Goal: Information Seeking & Learning: Compare options

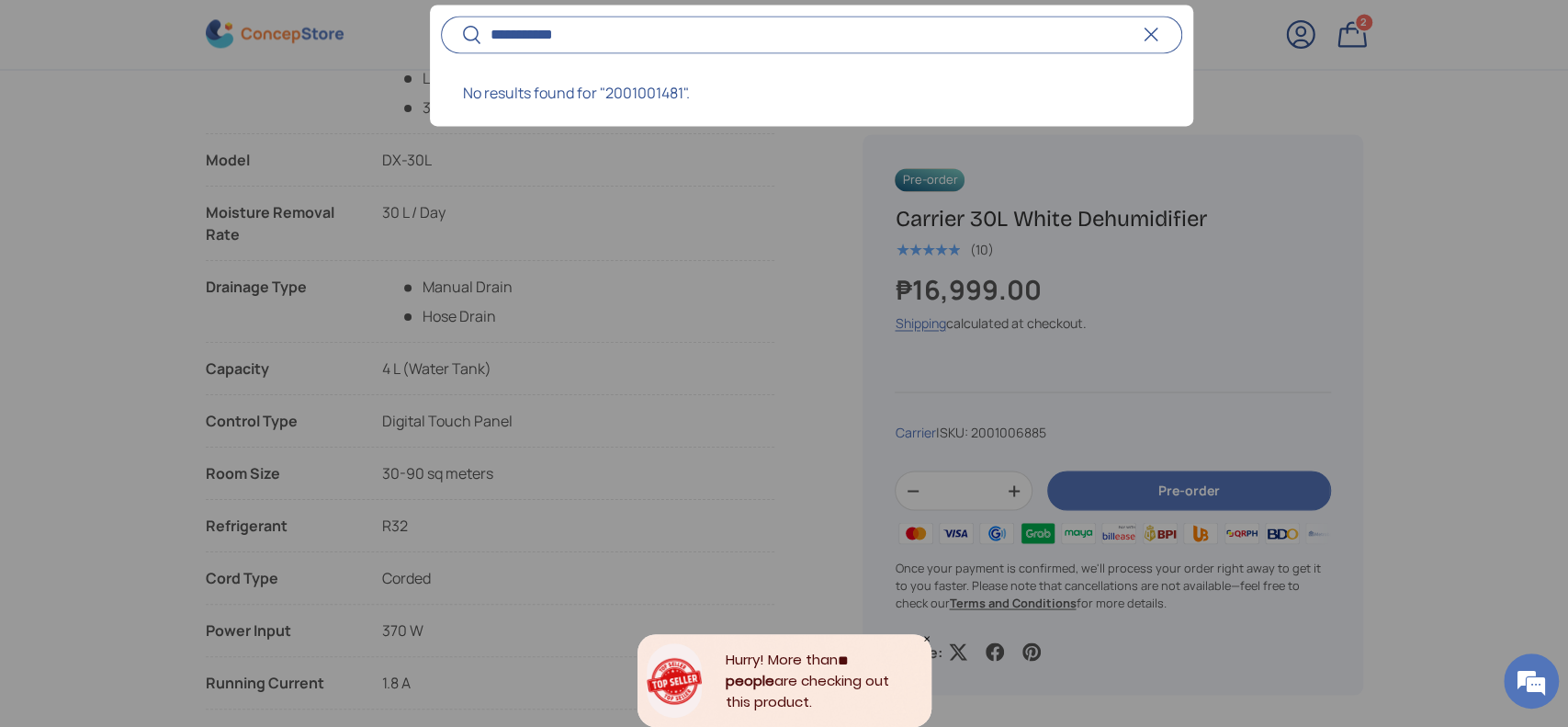
type input "**********"
click at [440, 15] on button "Search" at bounding box center [461, 37] width 42 height 43
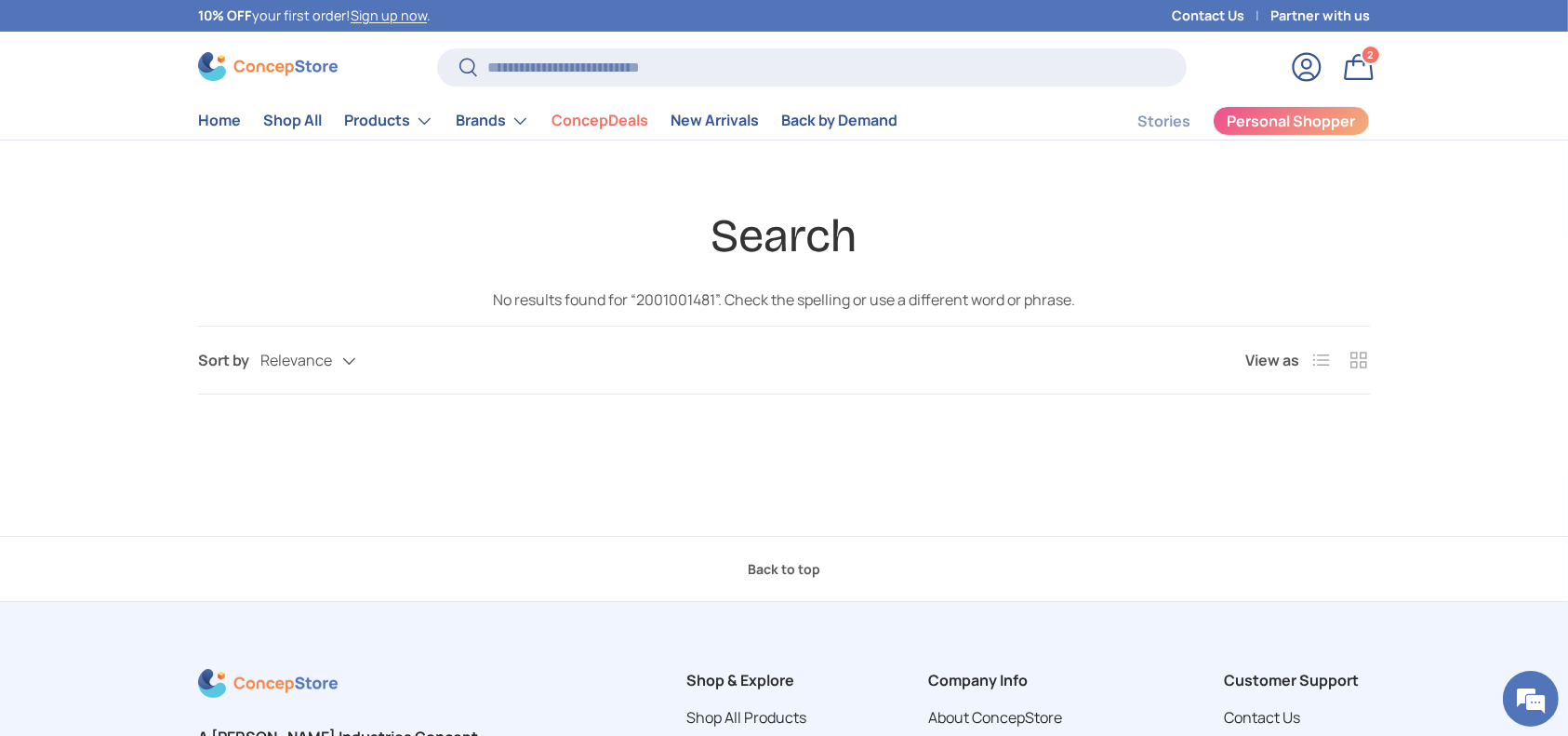
click at [707, 45] on store-header "Search Search Reset Log in Bag 2 2 items Menu Home Shop All Products Back Produ…" at bounding box center [784, 86] width 1568 height 109
click at [722, 64] on input "Search" at bounding box center [812, 68] width 750 height 38
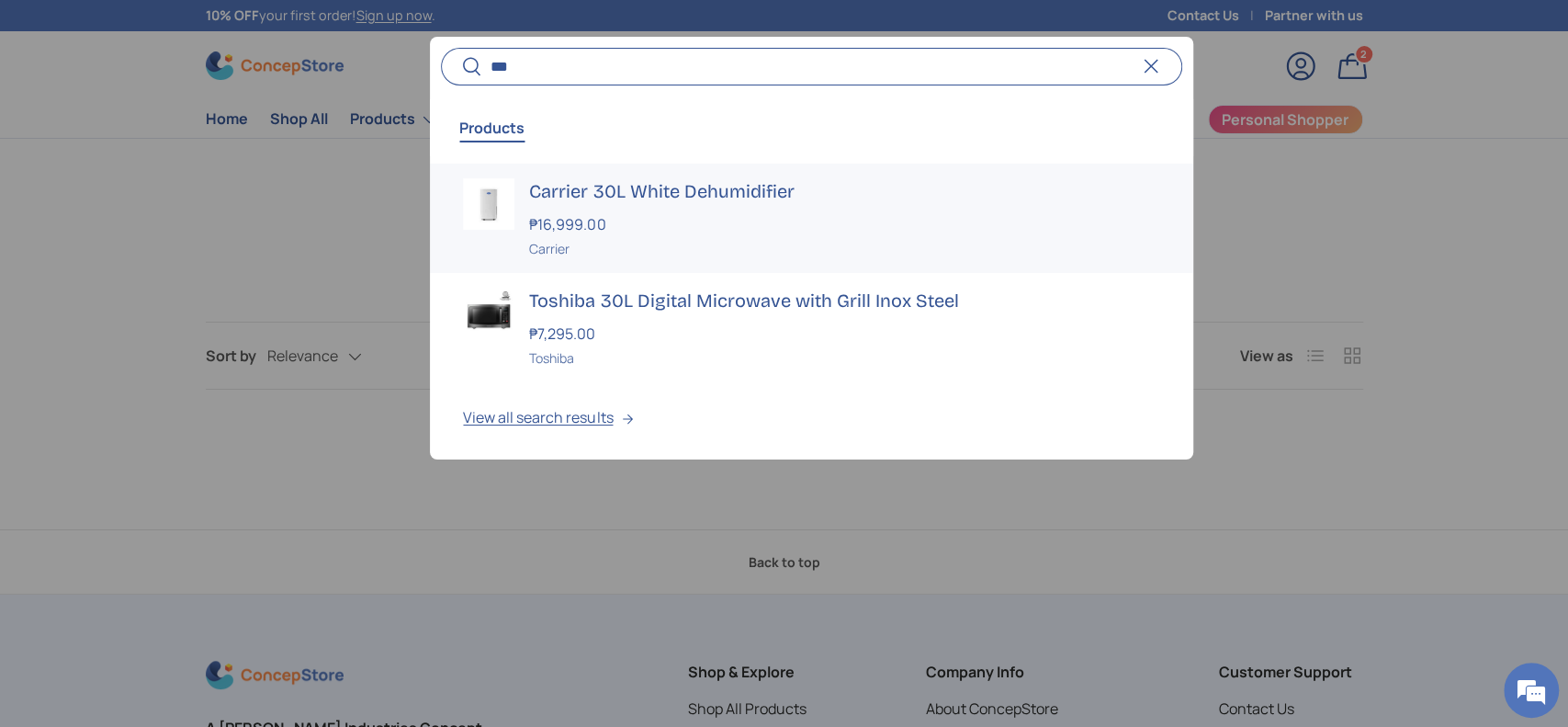
type input "***"
click at [612, 213] on div "₱16,999.00" at bounding box center [844, 223] width 630 height 22
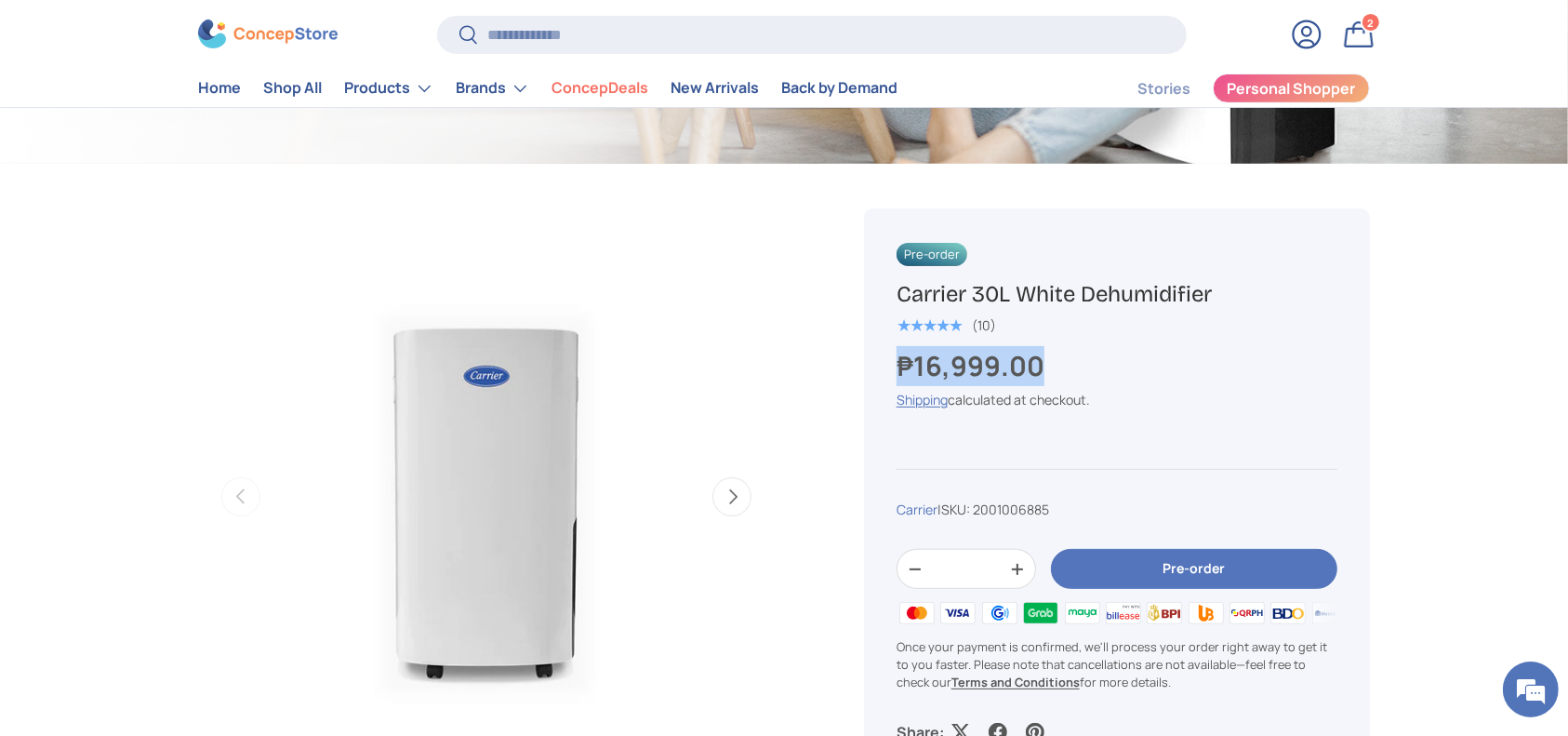
copy strong "₱16,999.00"
drag, startPoint x: 1101, startPoint y: 370, endPoint x: 888, endPoint y: 360, distance: 213.2
click at [888, 360] on div "Pre-order Carrier 30L White Dehumidifier ★★★★★ (10) ₱16,999.00 Unit price / Una…" at bounding box center [1117, 492] width 506 height 568
copy h1 "Carrier 30L White Dehumidifier"
drag, startPoint x: 1247, startPoint y: 294, endPoint x: 881, endPoint y: 289, distance: 366.0
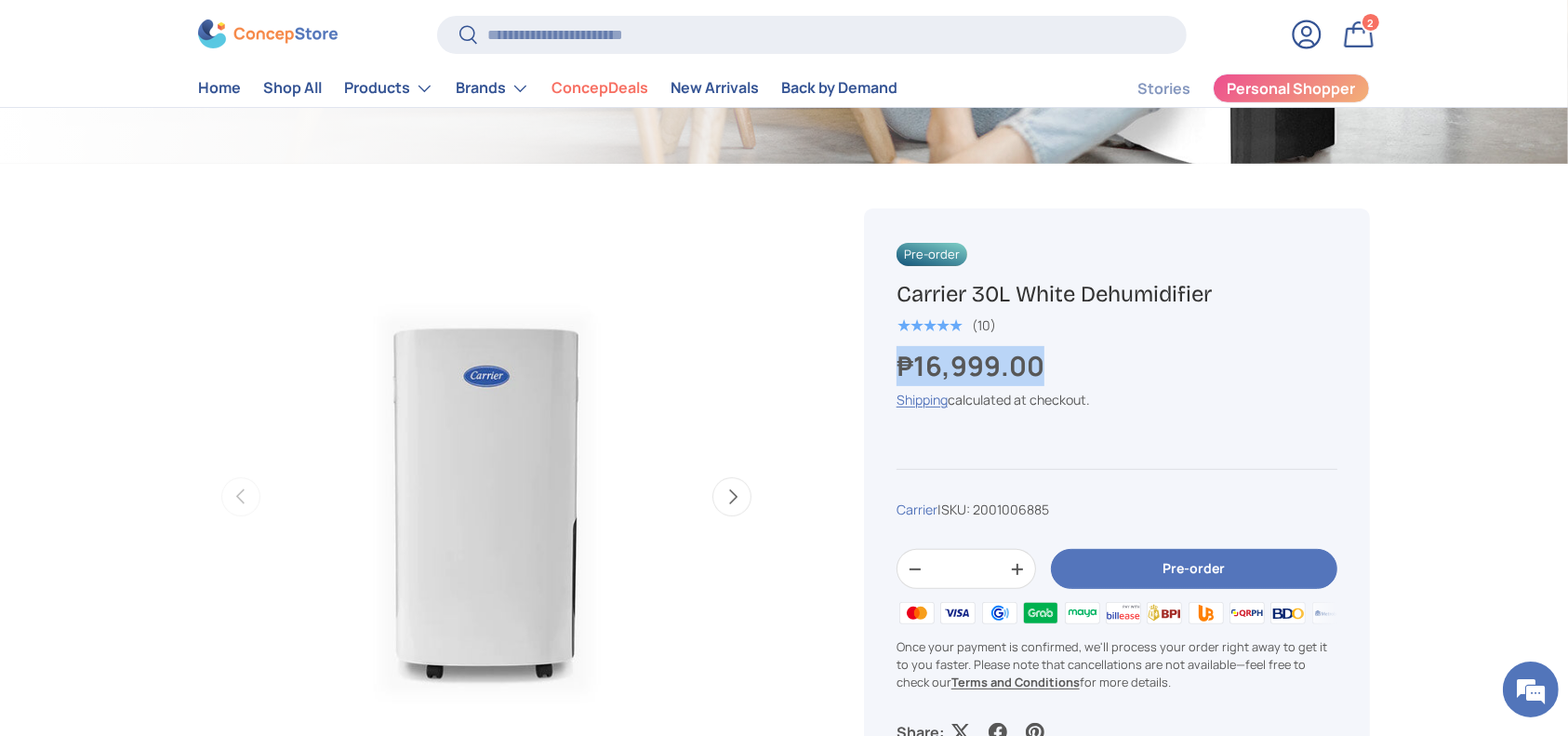
click at [881, 289] on div "Pre-order Carrier 30L White Dehumidifier ★★★★★ (10) ₱16,999.00 Unit price / Una…" at bounding box center [1117, 492] width 506 height 568
copy strong "₱16,999.00"
drag, startPoint x: 1074, startPoint y: 357, endPoint x: 893, endPoint y: 357, distance: 181.0
click at [893, 357] on div "Pre-order Carrier 30L White Dehumidifier ★★★★★ (10) ₱16,999.00 Unit price / Una…" at bounding box center [1117, 492] width 506 height 568
click at [600, 50] on input "Search" at bounding box center [812, 35] width 750 height 38
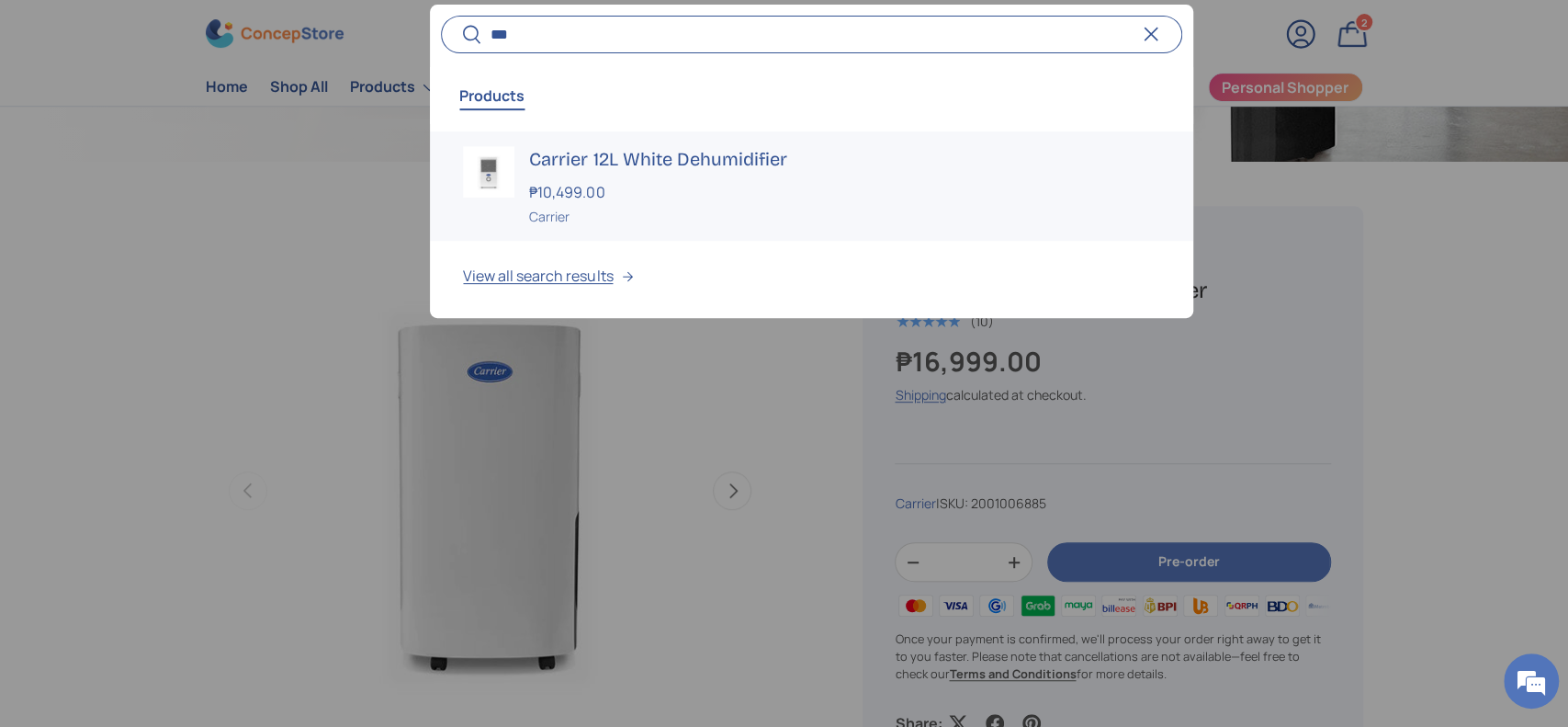
type input "***"
click at [575, 193] on strong "₱10,499.00" at bounding box center [569, 191] width 80 height 20
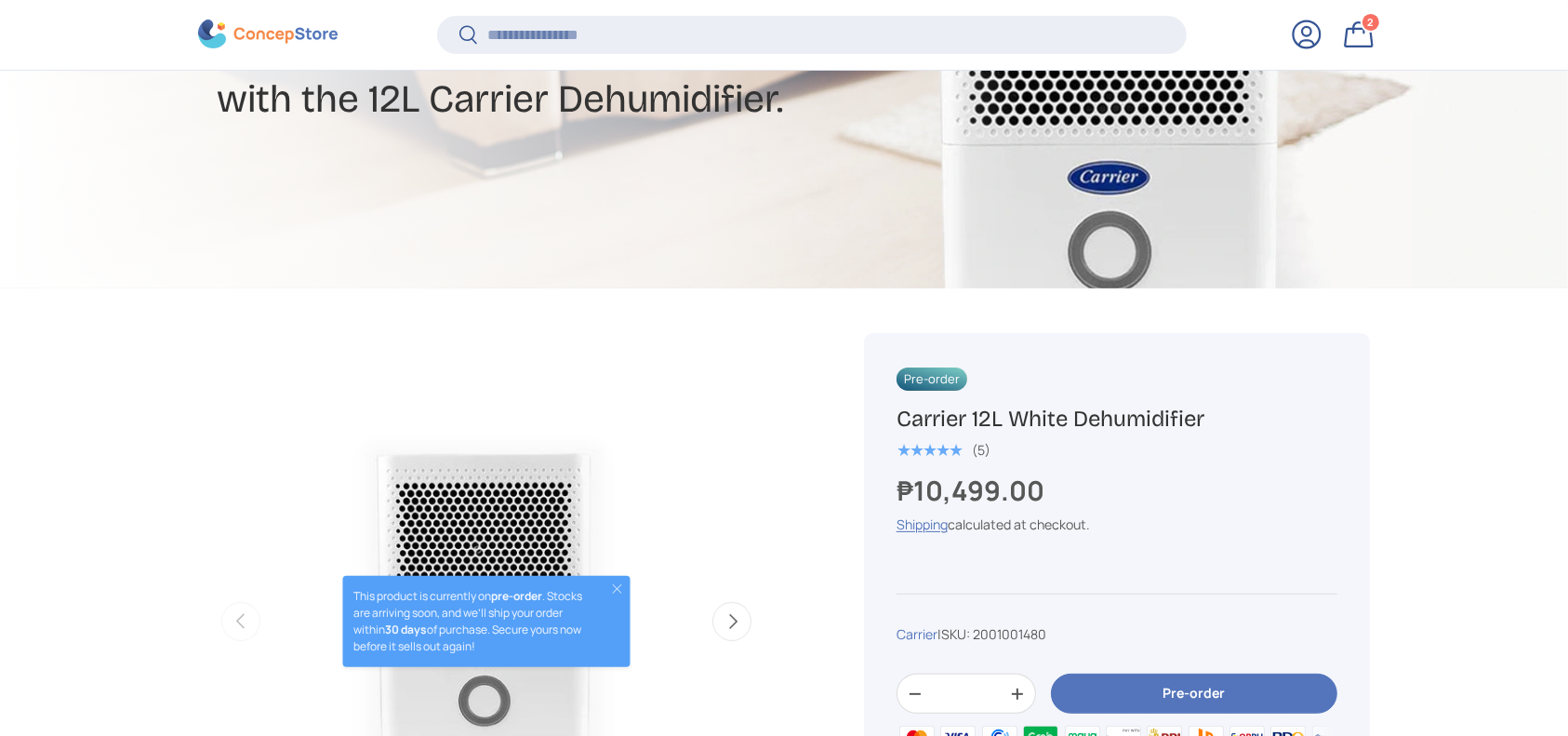
copy h1 "Carrier 12L White Dehumidifier"
drag, startPoint x: 1266, startPoint y: 417, endPoint x: 888, endPoint y: 404, distance: 378.2
click at [888, 404] on div "Pre-order Carrier 12L White Dehumidifier ★★★★★ (5) ₱10,499.00 Unit price / Unav…" at bounding box center [1117, 616] width 506 height 568
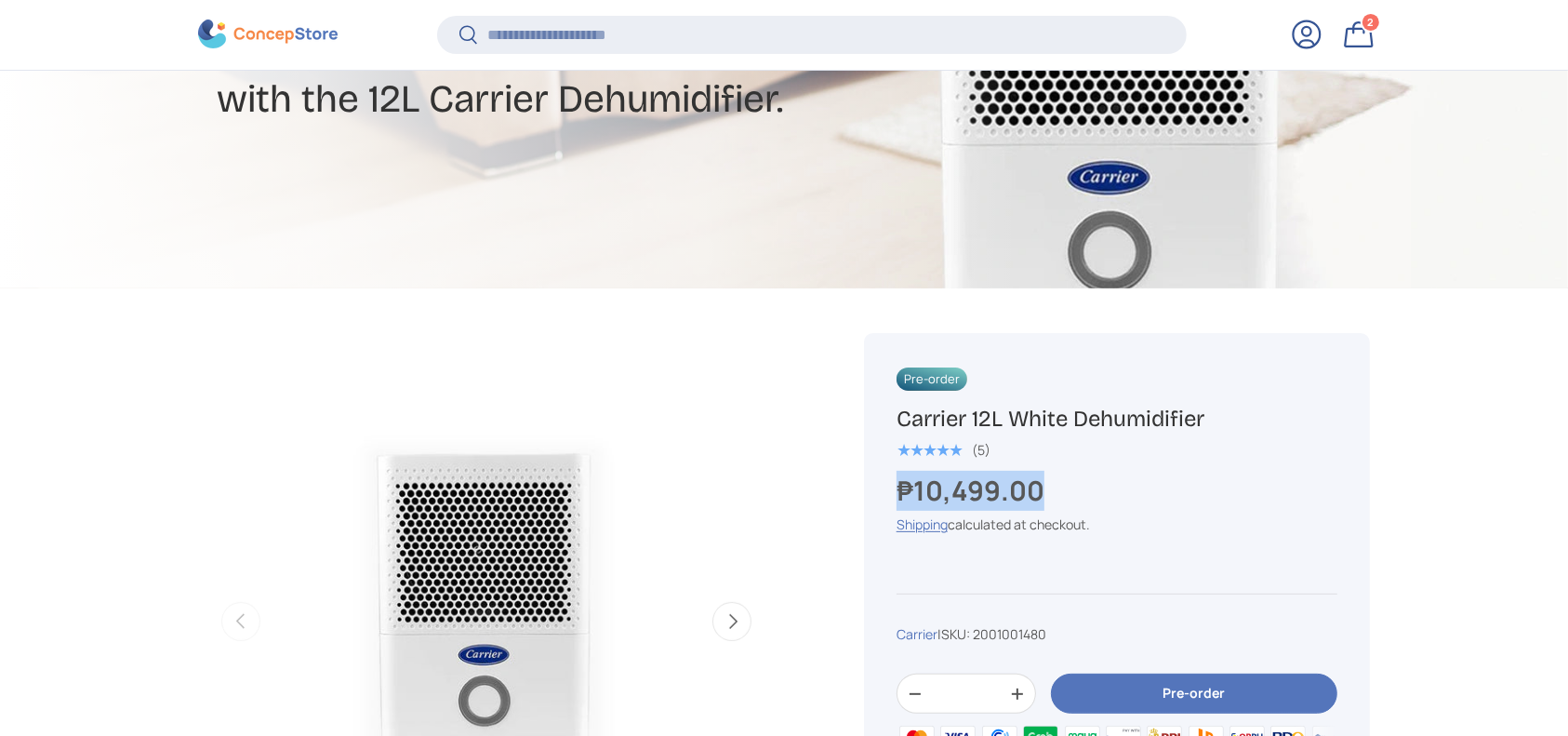
drag, startPoint x: 976, startPoint y: 488, endPoint x: 875, endPoint y: 491, distance: 101.0
click at [875, 491] on div "Pre-order Carrier 12L White Dehumidifier ★★★★★ (5) ₱10,499.00 Unit price / Unav…" at bounding box center [1117, 616] width 506 height 568
copy strong "₱10,499.00"
click at [630, 33] on input "Search" at bounding box center [812, 35] width 750 height 38
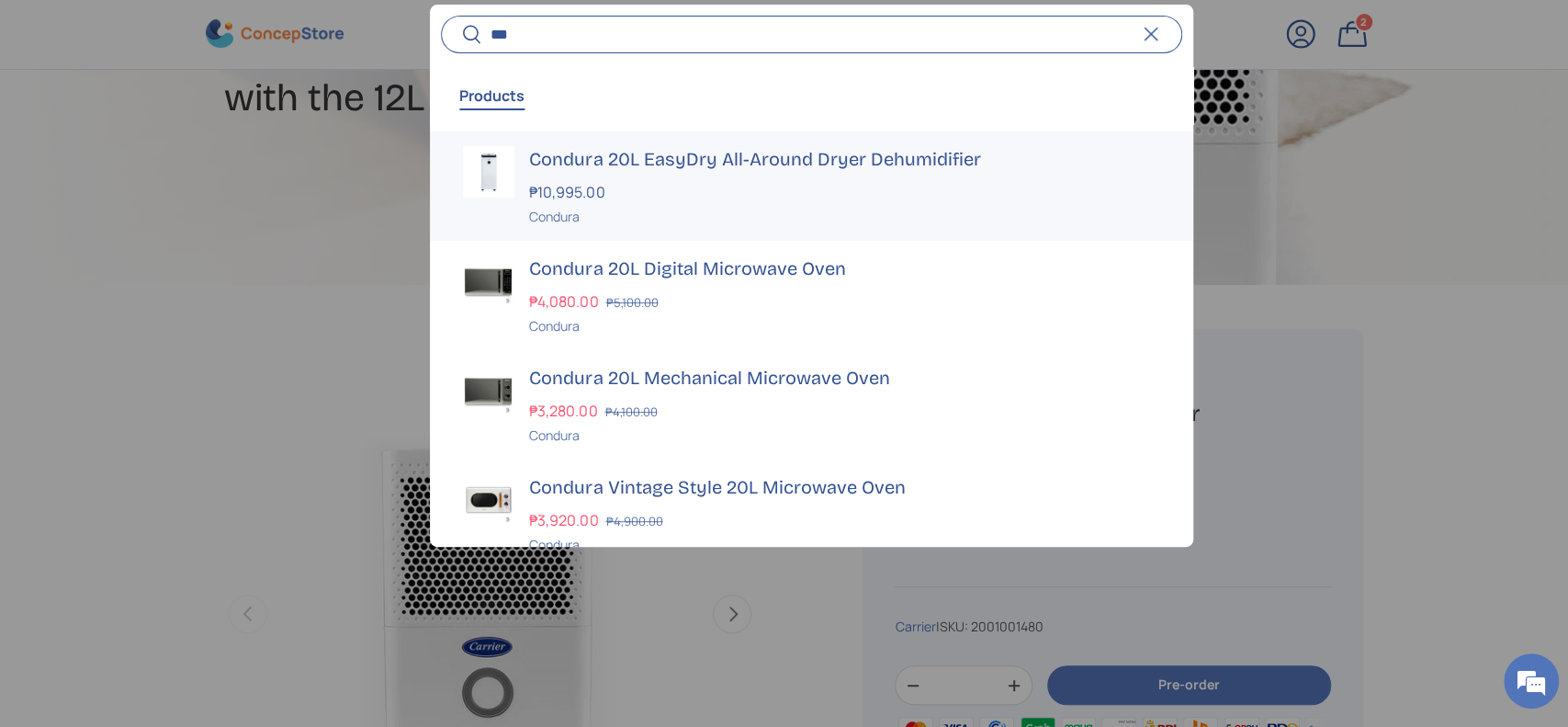
type input "***"
click at [626, 169] on h3 "Condura 20L EasyDry All-Around Dryer Dehumidifier" at bounding box center [844, 159] width 630 height 26
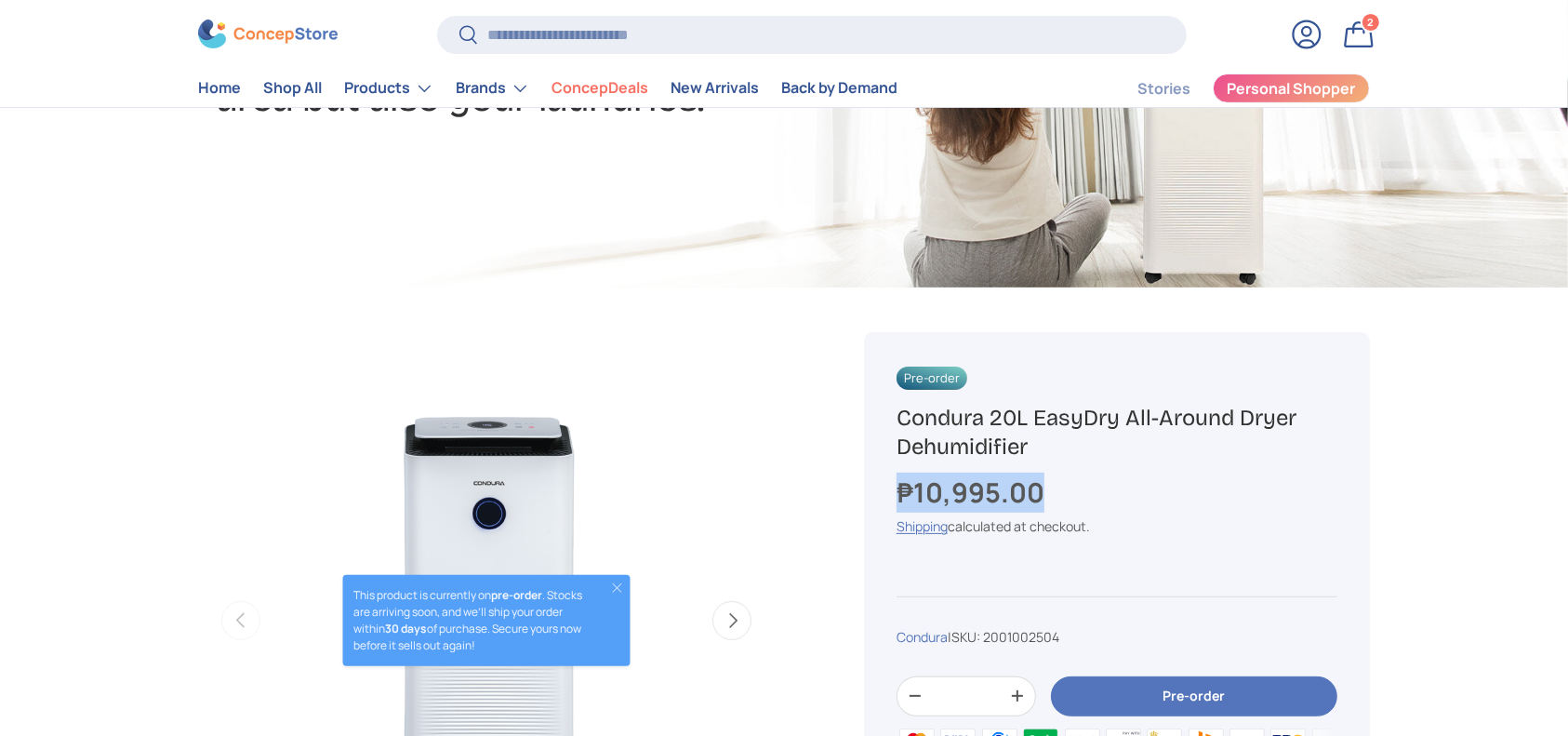
copy strong "₱10,995.00"
drag, startPoint x: 1101, startPoint y: 480, endPoint x: 893, endPoint y: 493, distance: 208.4
click at [893, 493] on div "Pre-order Condura 20L EasyDry All-Around Dryer Dehumidifier ₱10,995.00 Unit pri…" at bounding box center [1117, 617] width 506 height 571
